Goal: Information Seeking & Learning: Learn about a topic

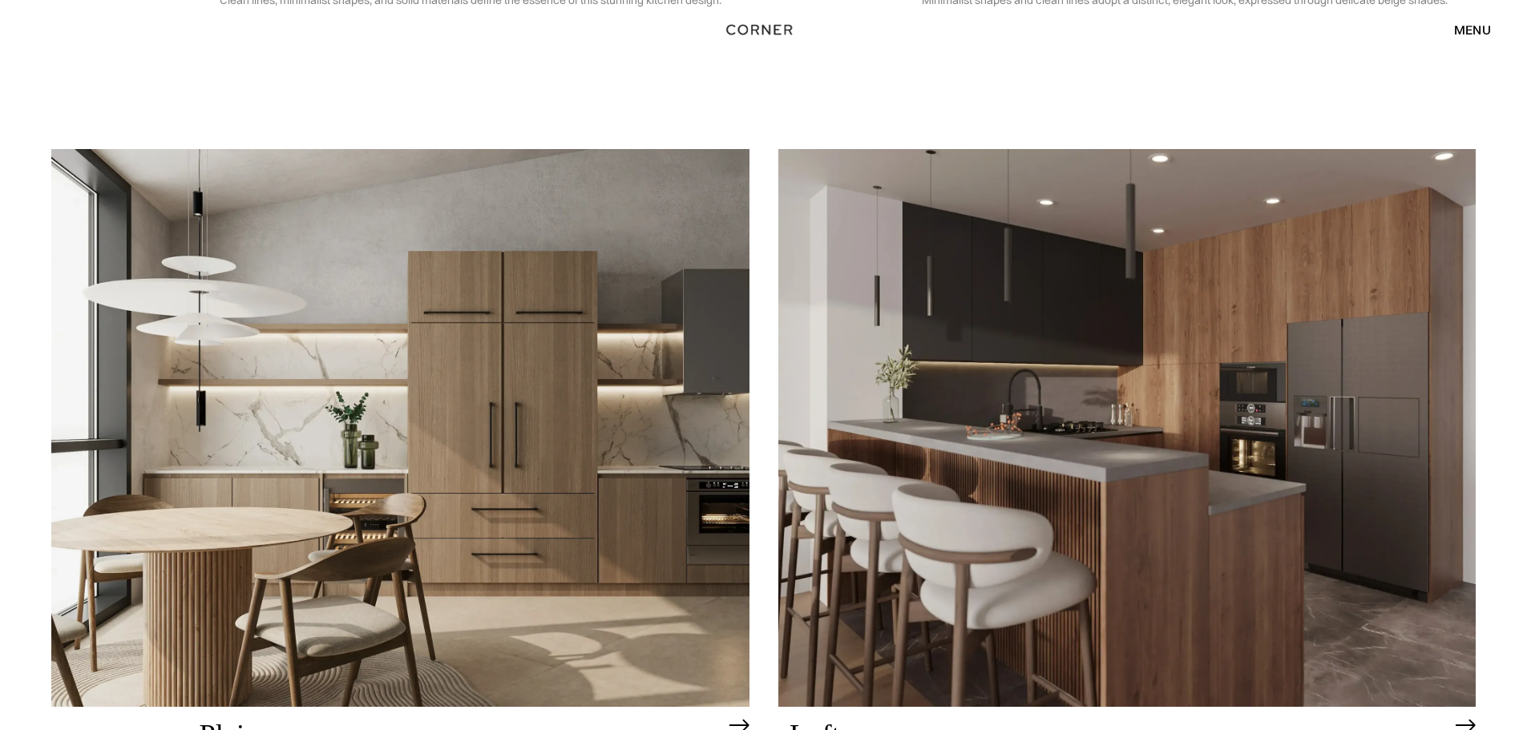
scroll to position [4220, 0]
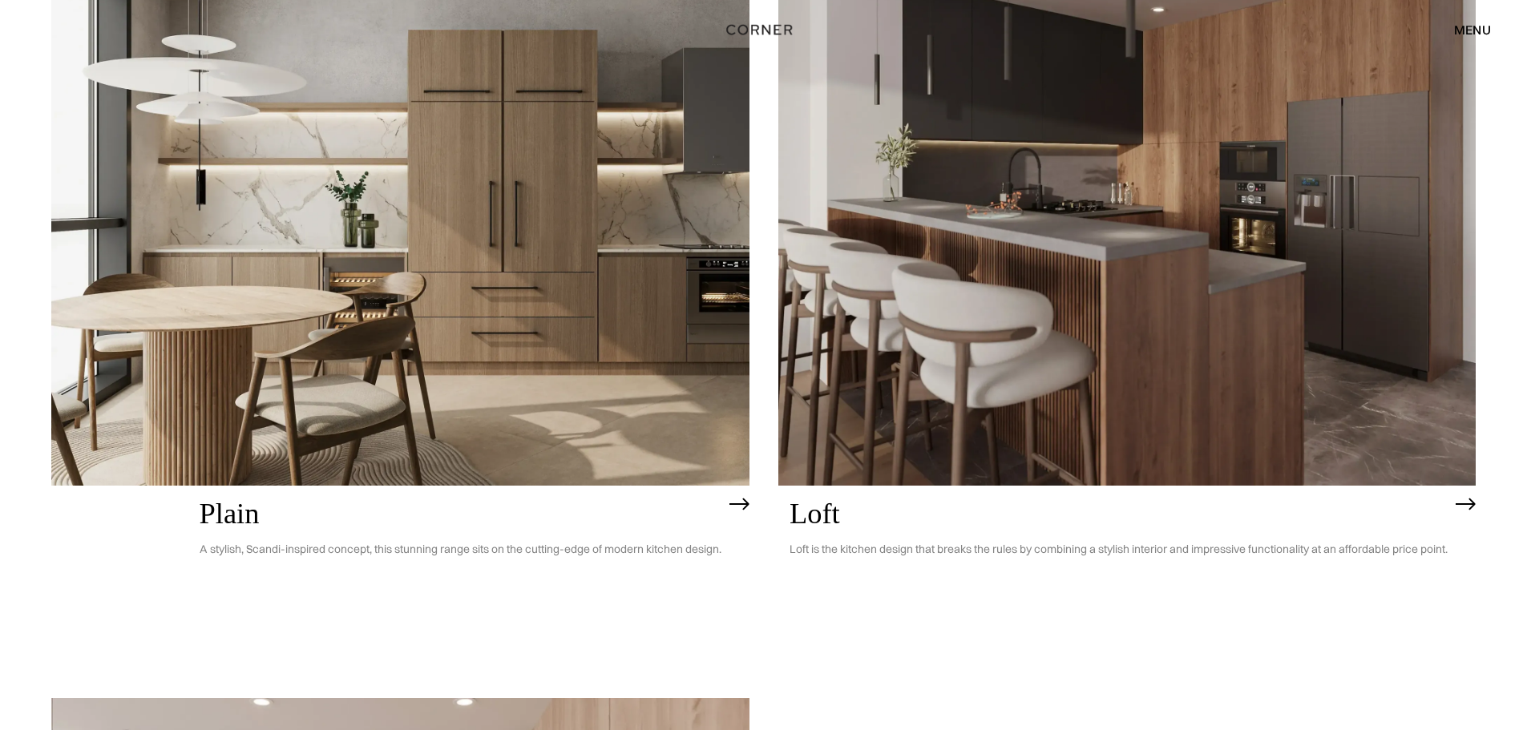
click at [1447, 614] on link "Loft Loft is the kitchen design that breaks the rules by combining a stylish in…" at bounding box center [1127, 298] width 698 height 741
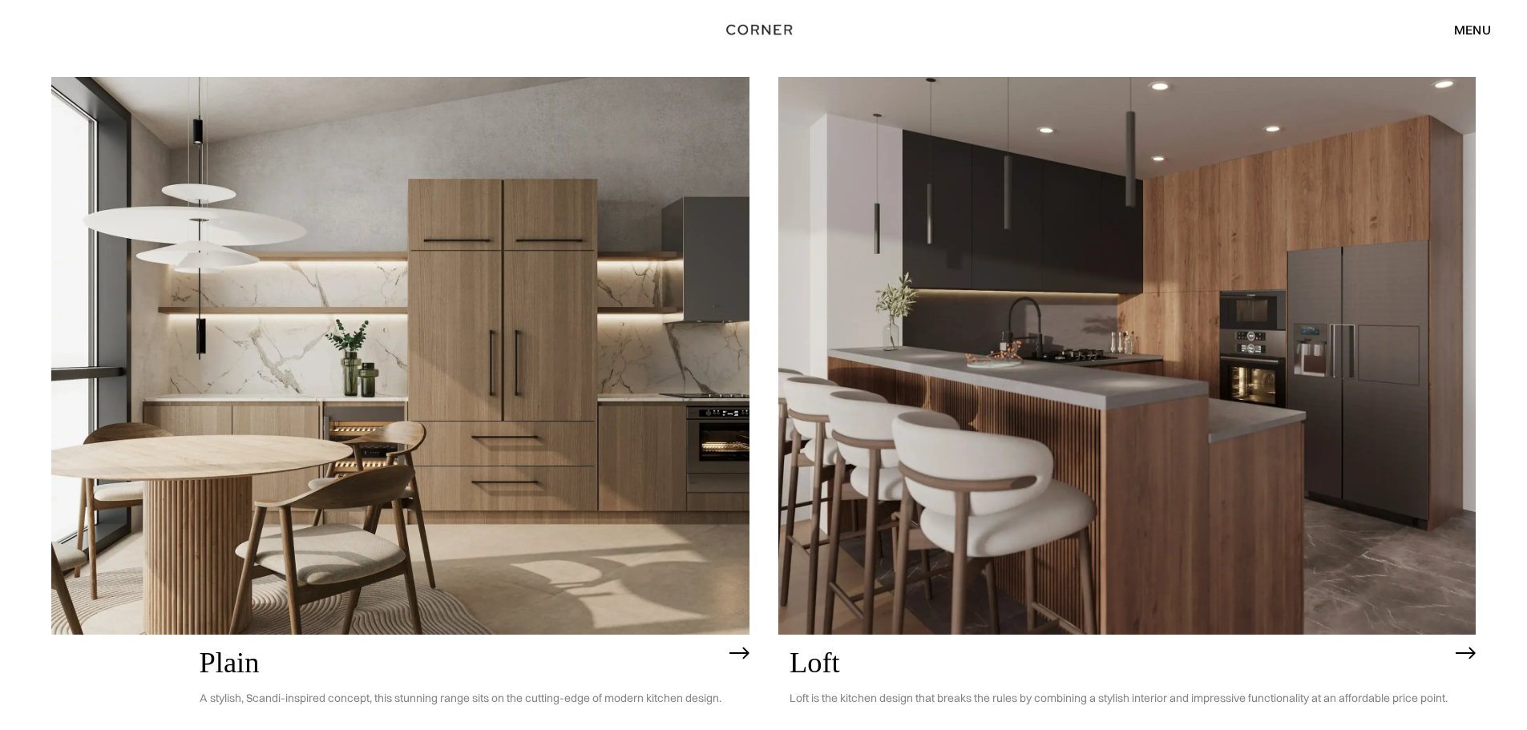
scroll to position [4060, 0]
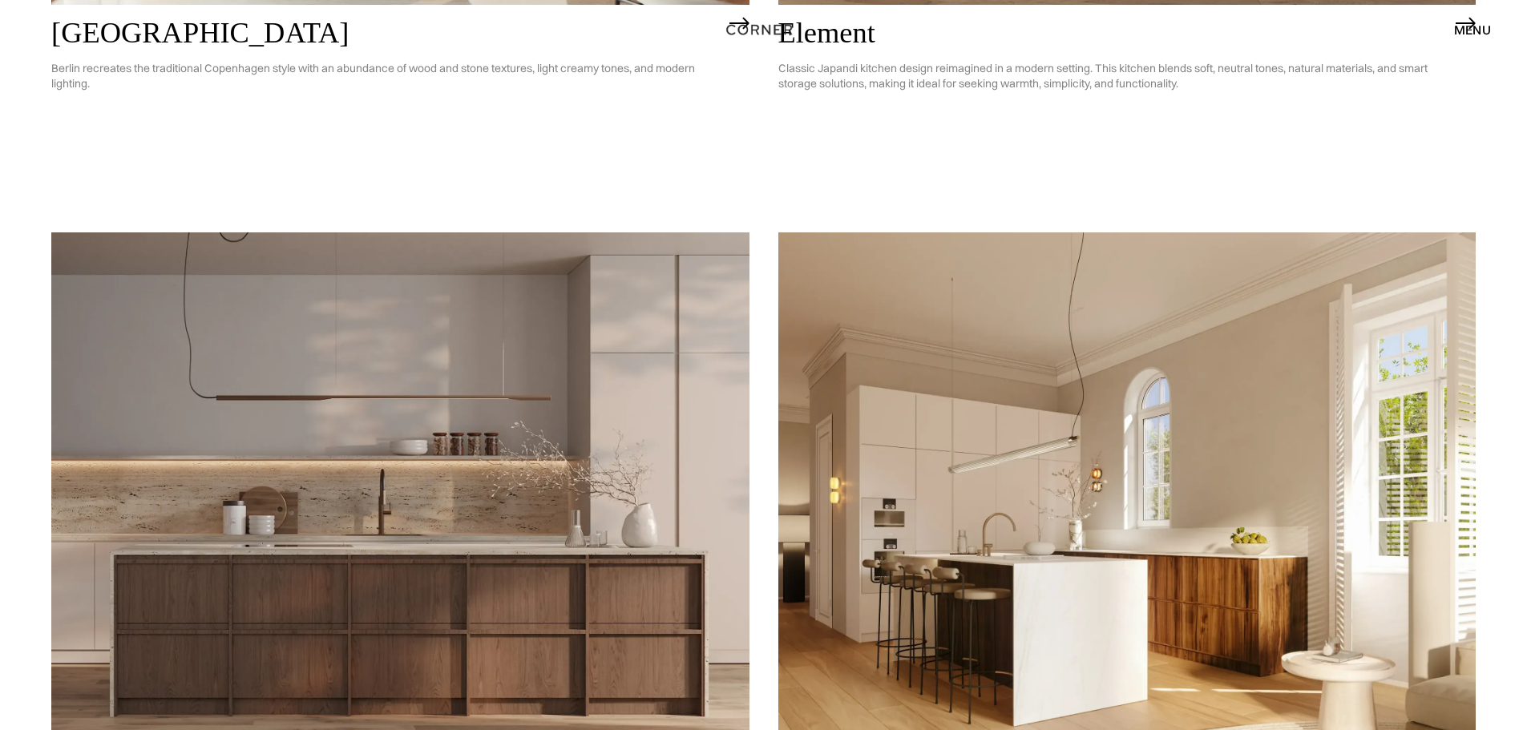
scroll to position [1736, 0]
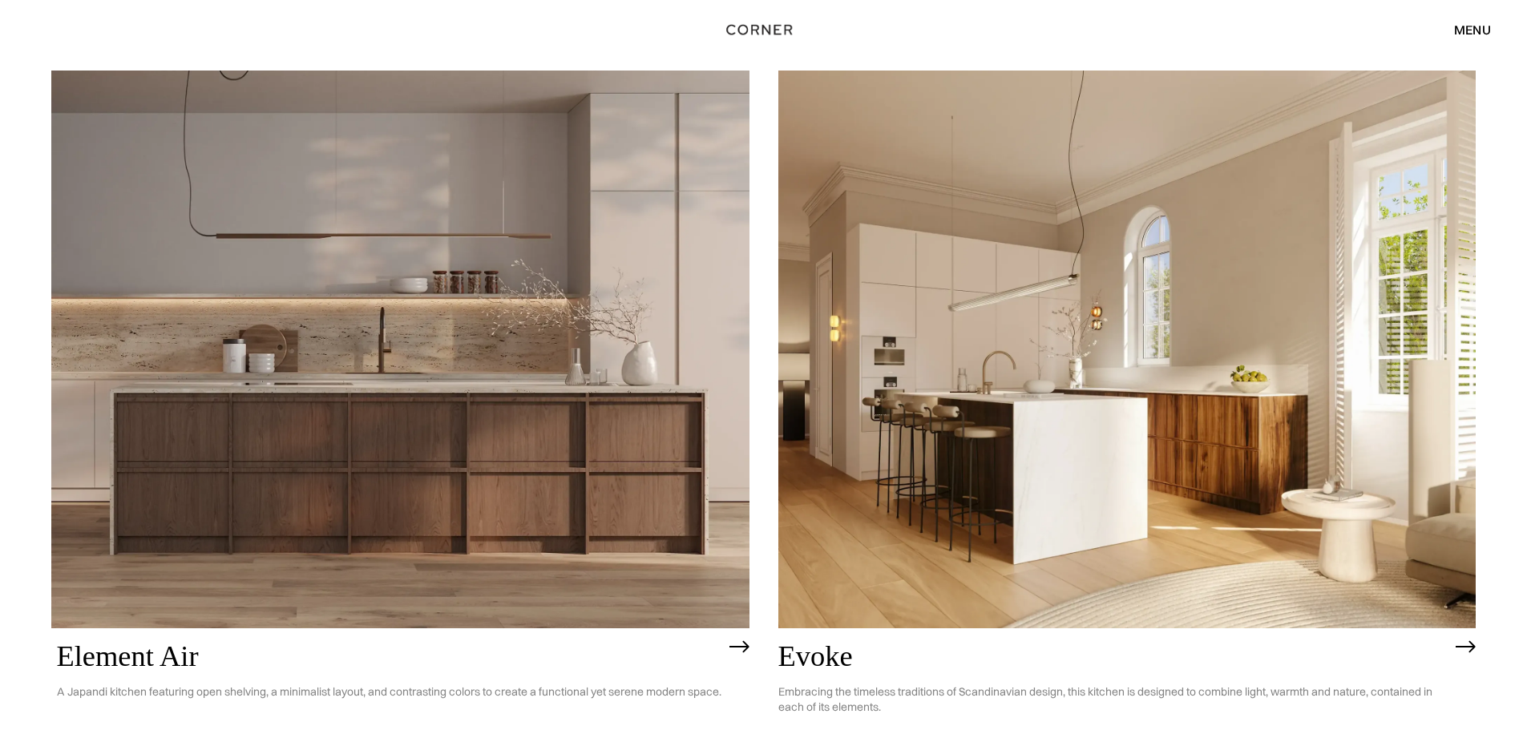
click at [1404, 33] on div "menu close" at bounding box center [1250, 29] width 481 height 27
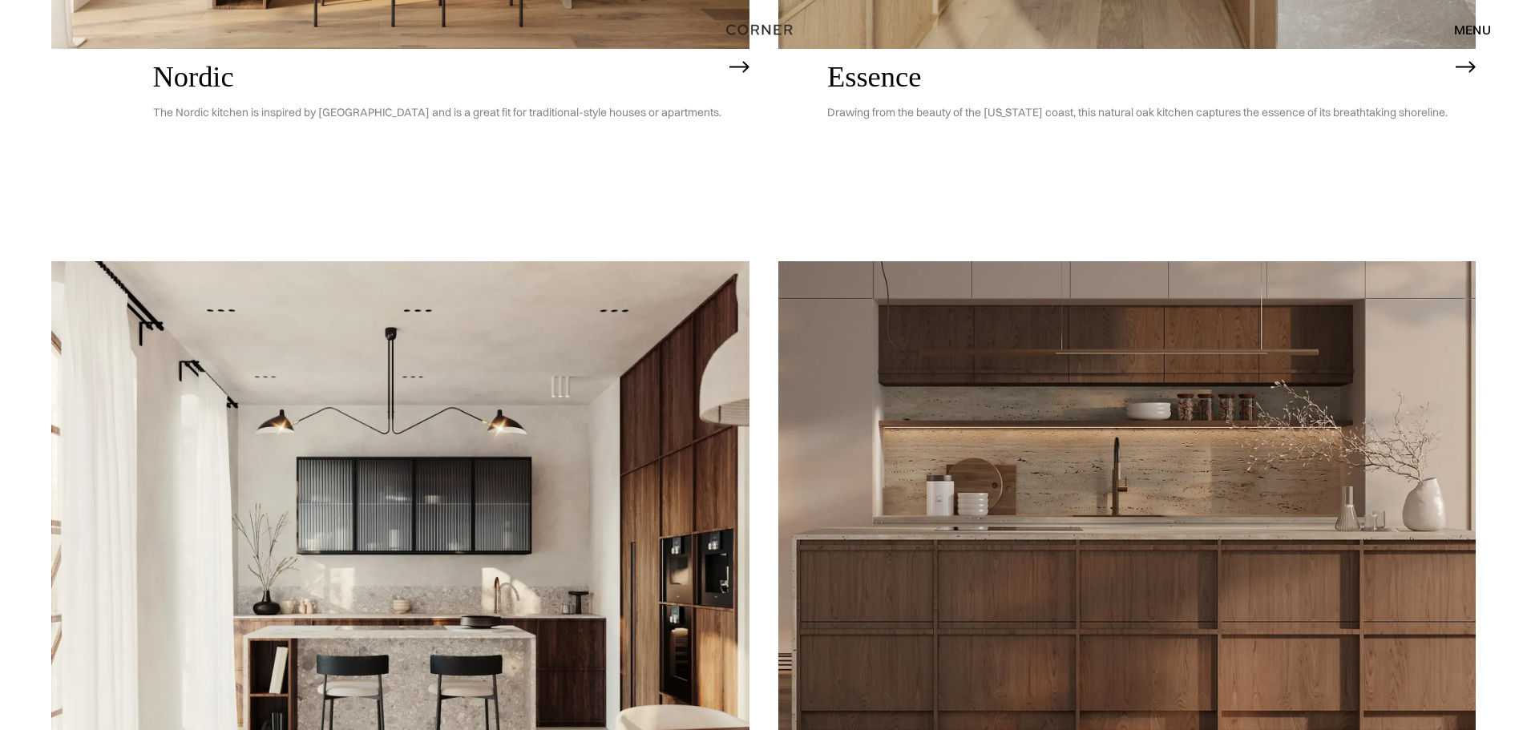
scroll to position [962, 0]
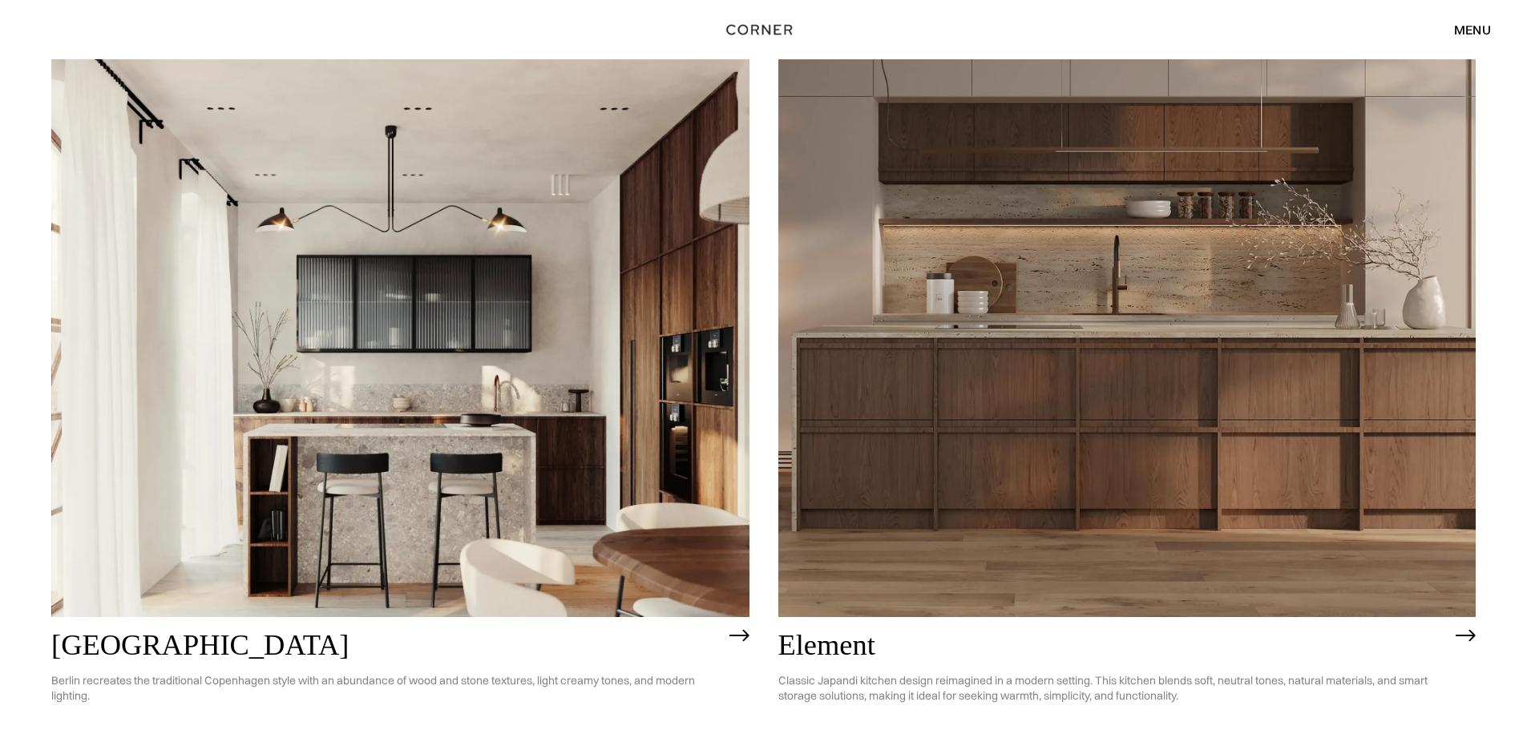
click at [1116, 299] on img at bounding box center [1127, 338] width 698 height 558
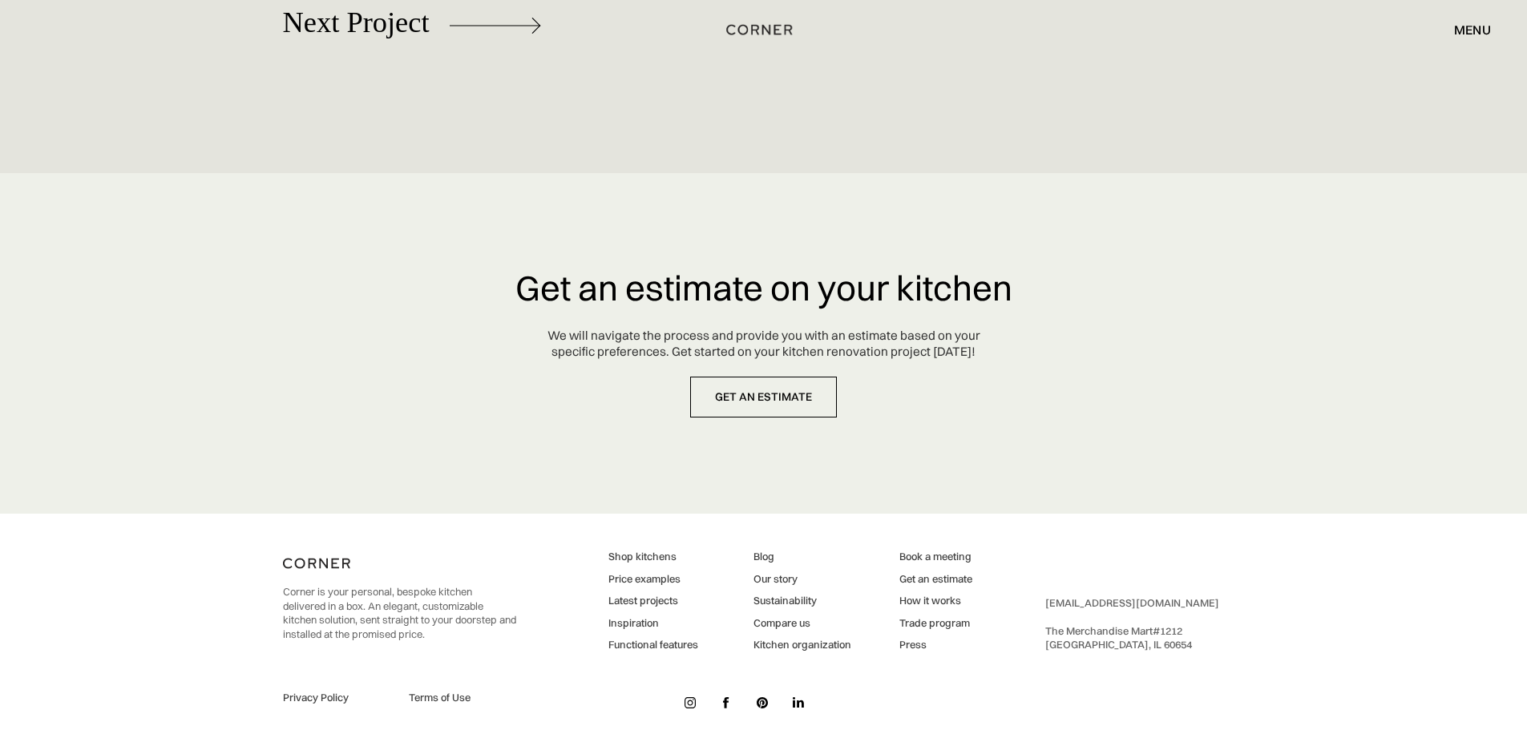
scroll to position [7910, 0]
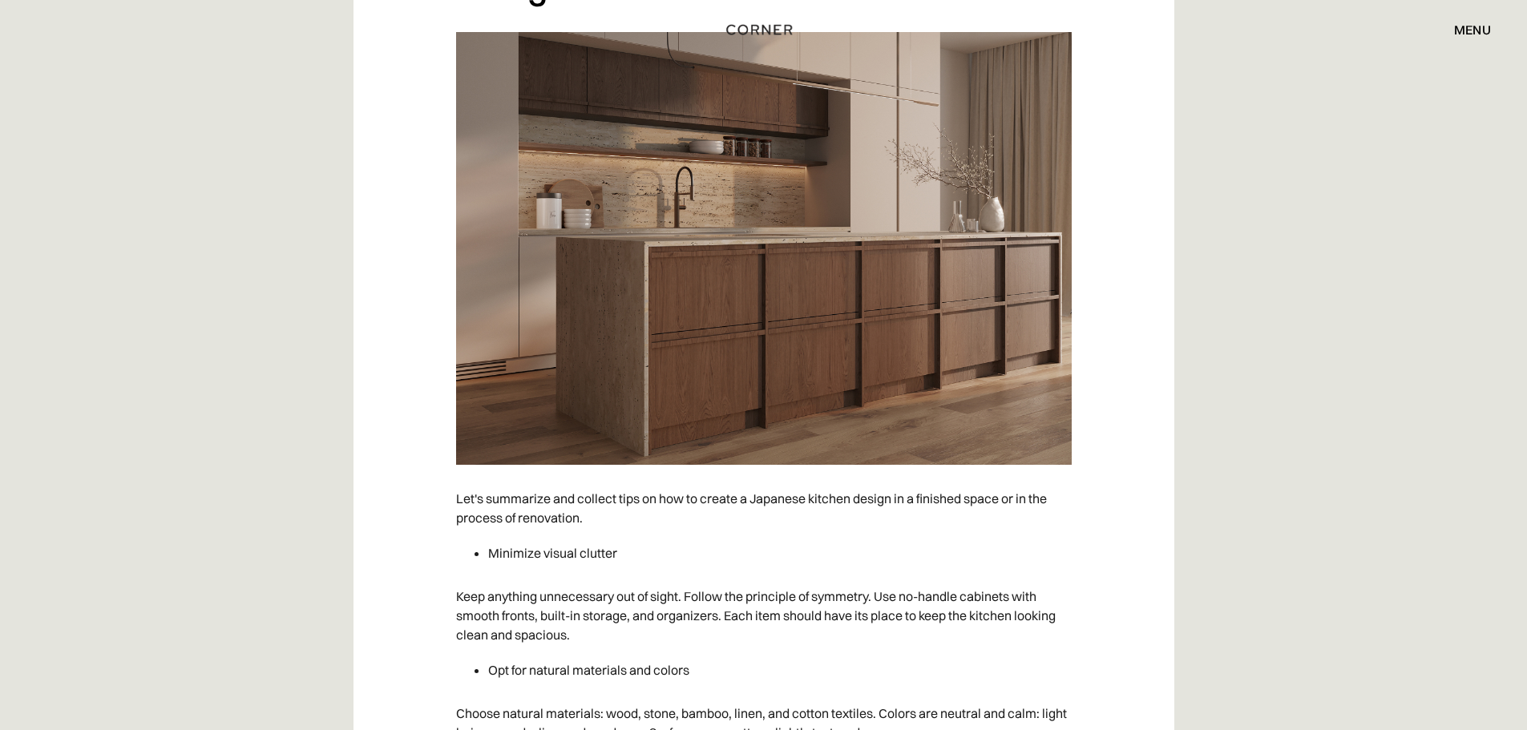
scroll to position [10018, 0]
